Goal: Task Accomplishment & Management: Use online tool/utility

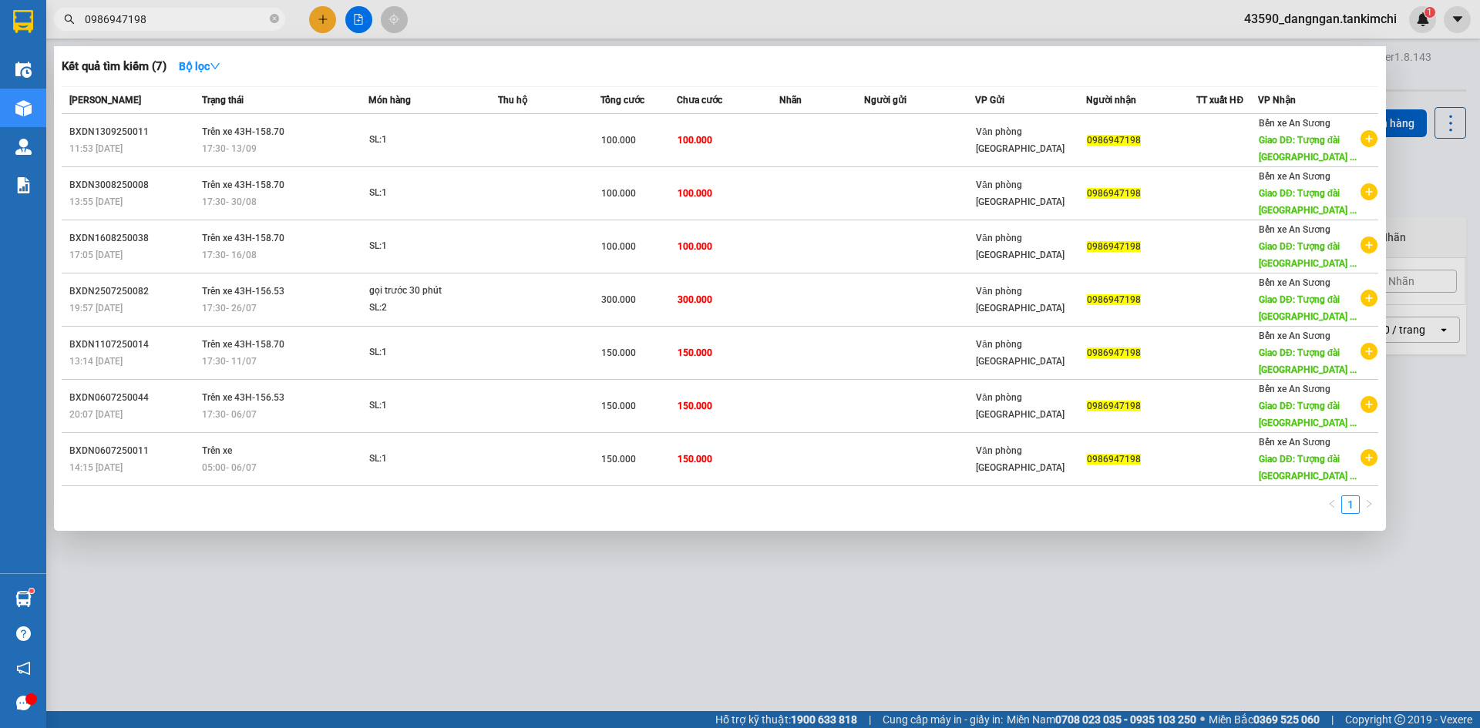
click at [234, 11] on input "0986947198" at bounding box center [176, 19] width 182 height 17
click at [468, 4] on div at bounding box center [740, 364] width 1480 height 728
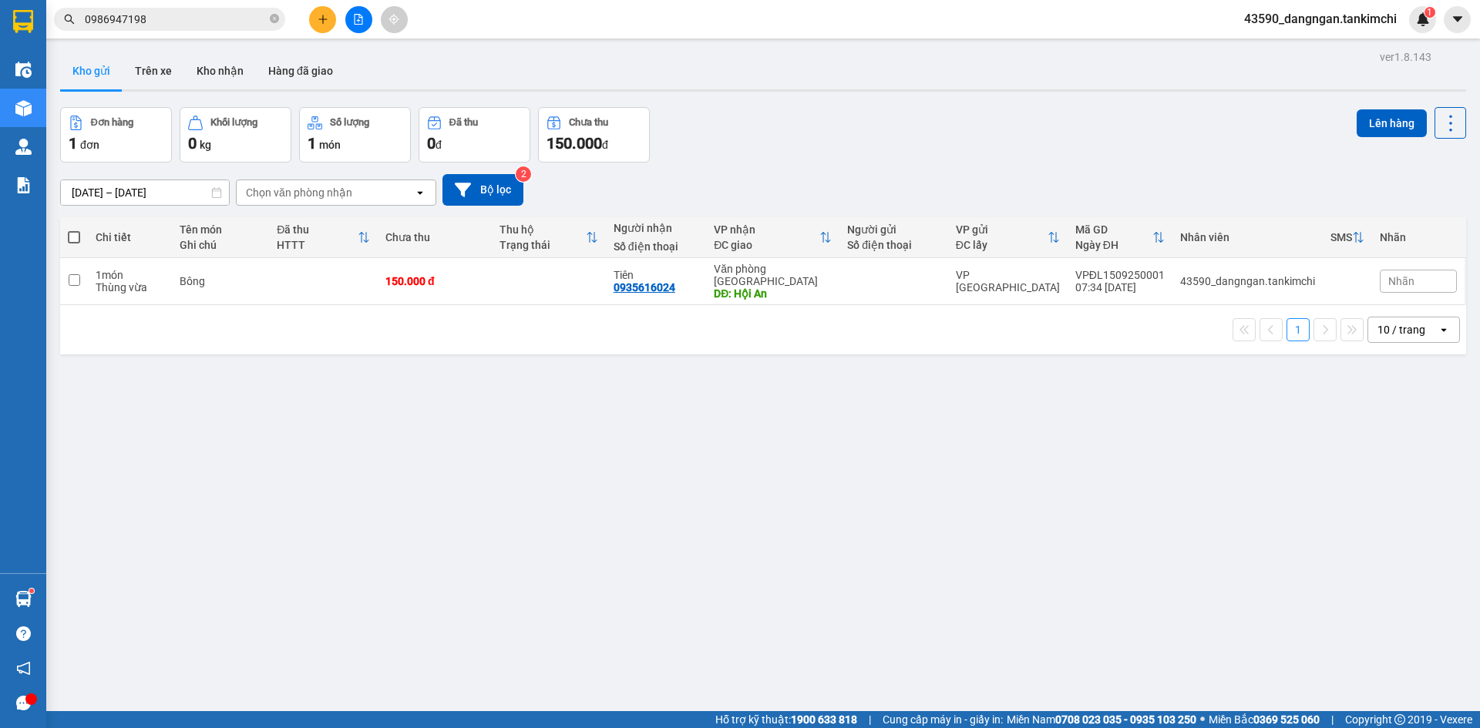
click at [227, 20] on input "0986947198" at bounding box center [176, 19] width 182 height 17
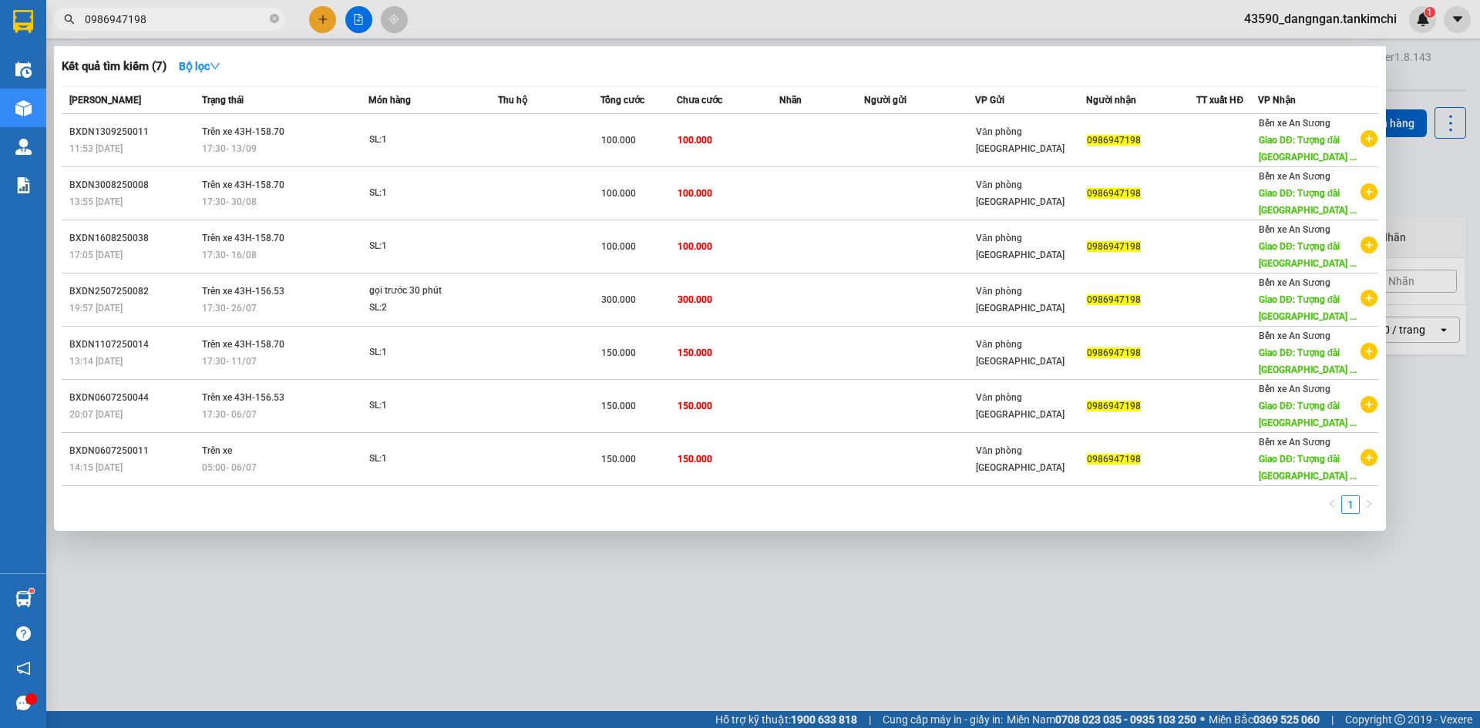
click at [213, 12] on input "0986947198" at bounding box center [176, 19] width 182 height 17
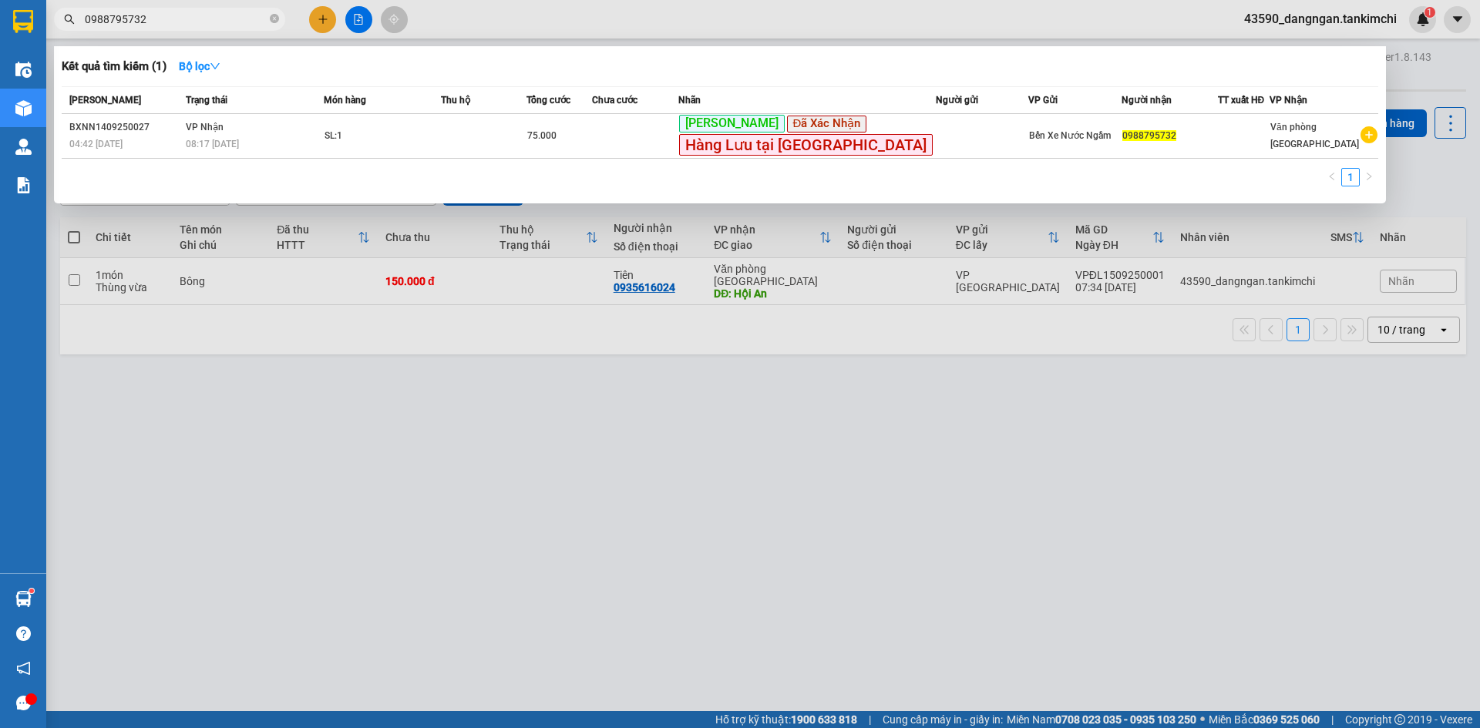
type input "0988795732"
click at [199, 9] on span "0988795732" at bounding box center [169, 19] width 231 height 23
drag, startPoint x: 1237, startPoint y: 541, endPoint x: 1218, endPoint y: 512, distance: 35.1
click at [1237, 541] on div at bounding box center [740, 364] width 1480 height 728
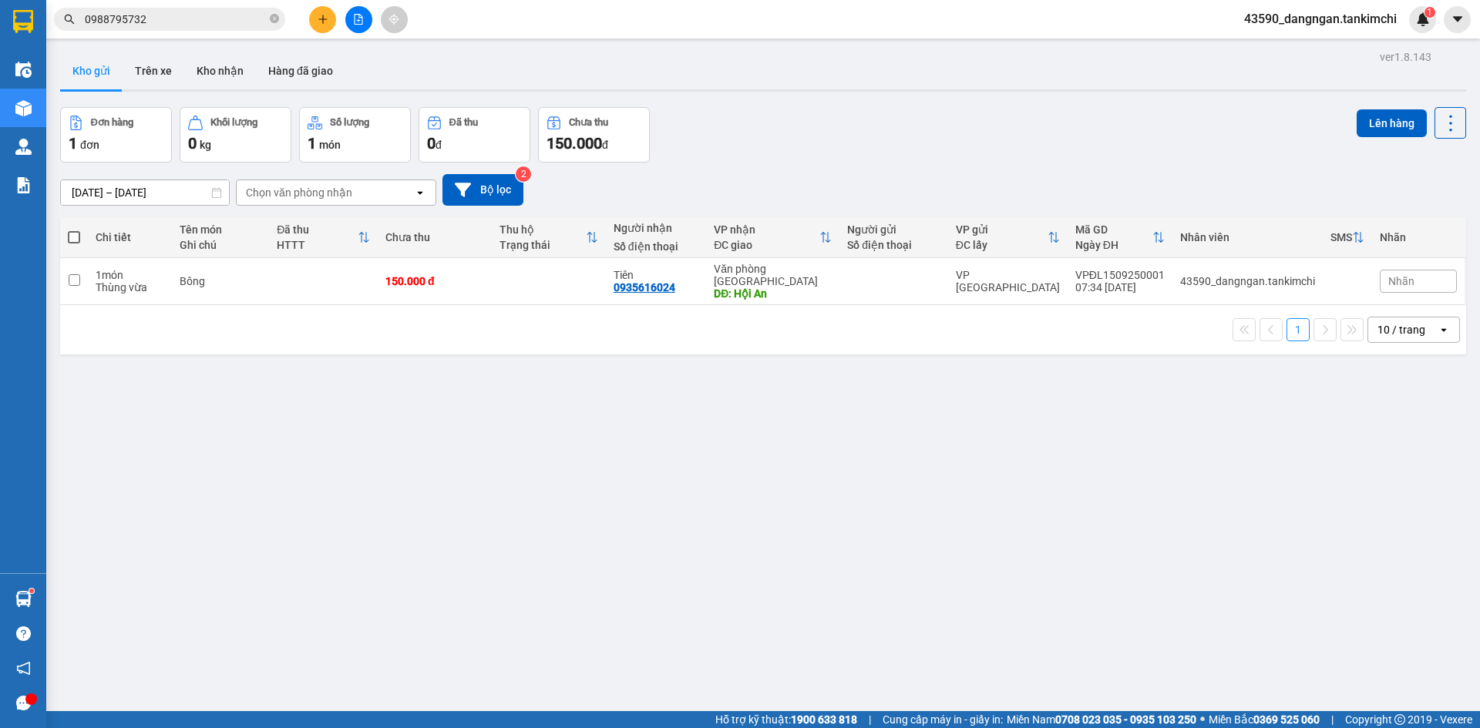
click at [160, 19] on input "0988795732" at bounding box center [176, 19] width 182 height 17
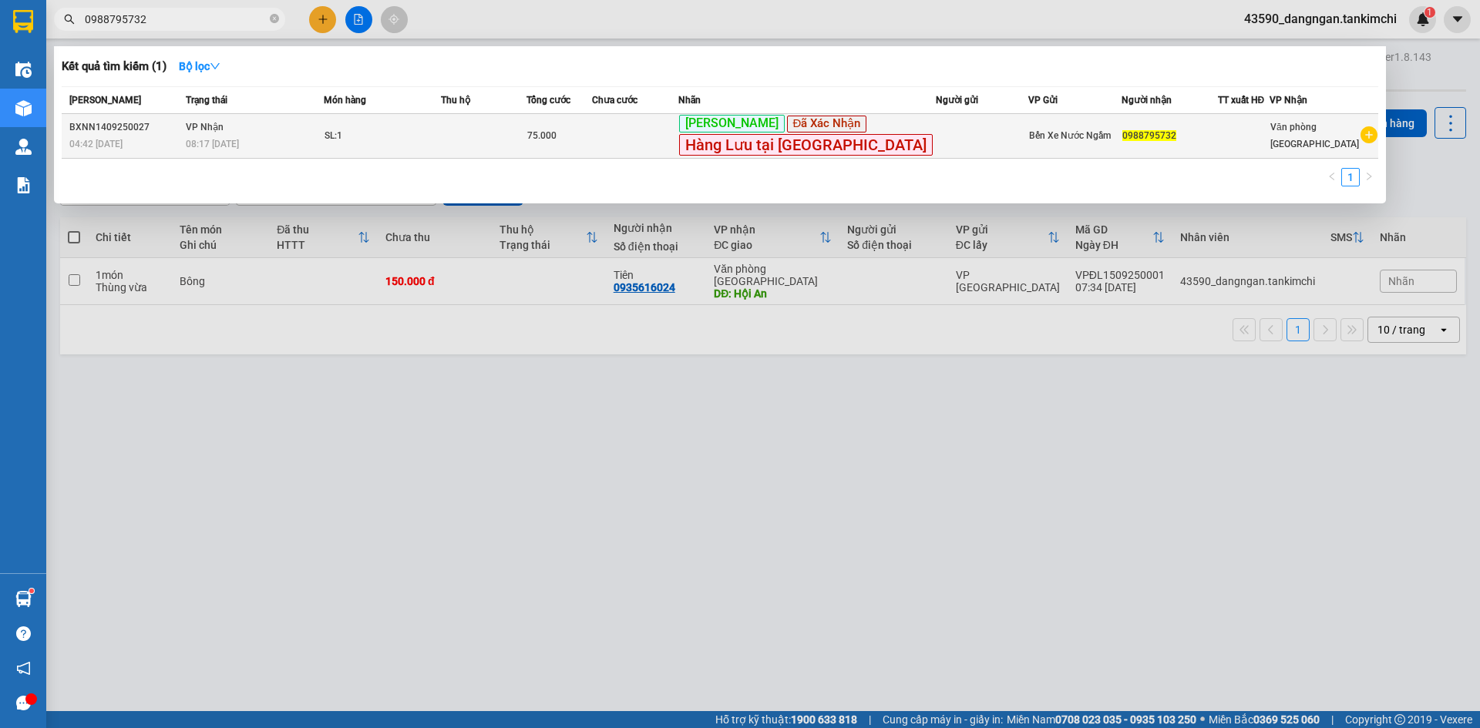
click at [527, 126] on td at bounding box center [484, 136] width 86 height 45
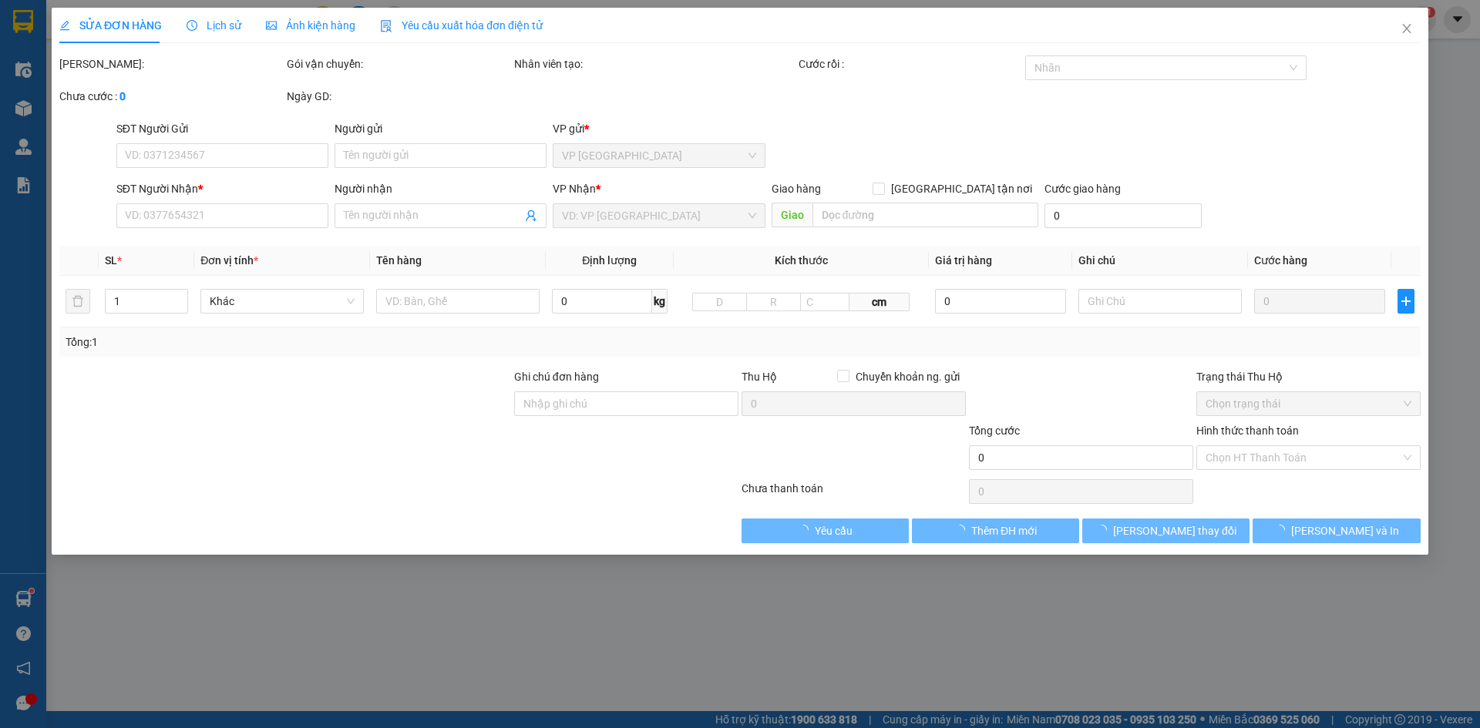
type input "0988795732"
type input "75.000"
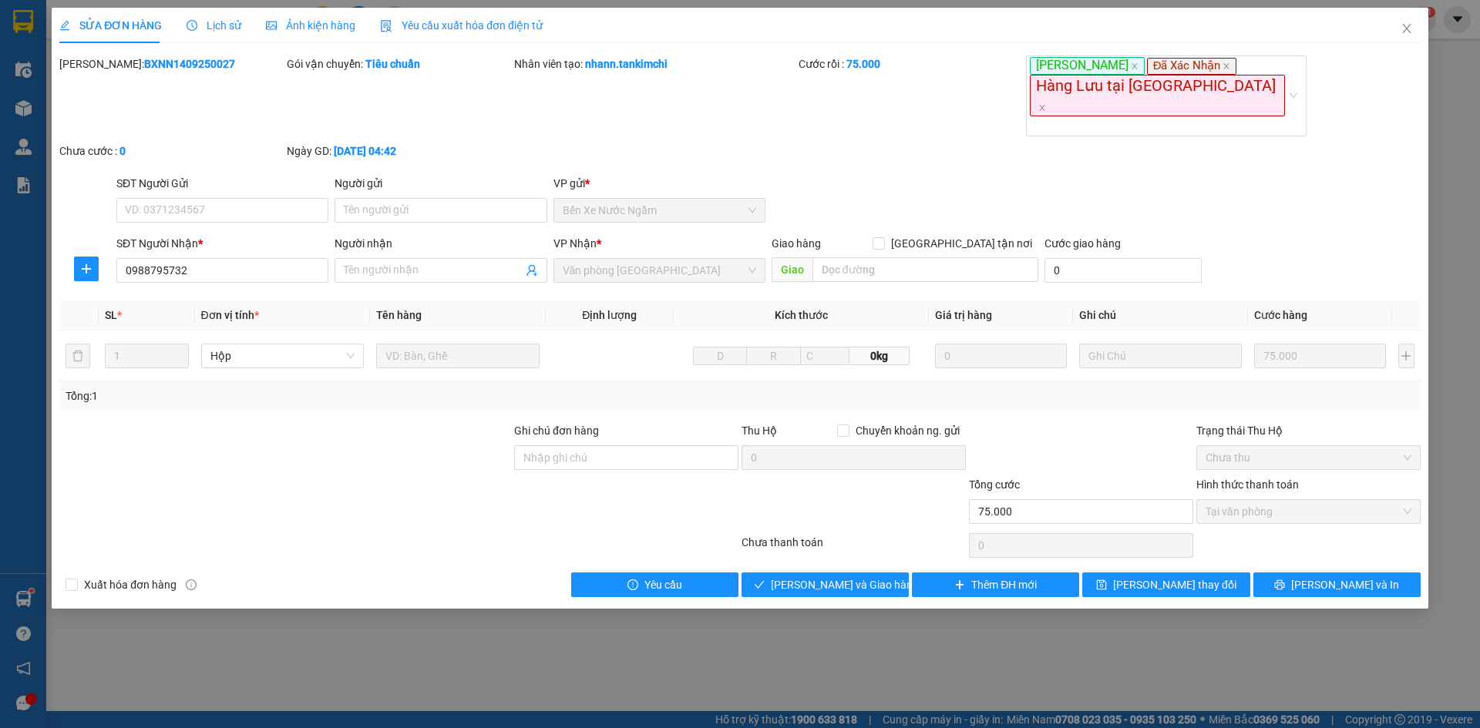
click at [79, 175] on div at bounding box center [86, 202] width 57 height 54
click at [1000, 634] on div "SỬA ĐƠN HÀNG Lịch sử Ảnh kiện hàng Yêu cầu xuất hóa đơn điện tử Total Paid Fee …" at bounding box center [740, 364] width 1480 height 728
